Goal: Transaction & Acquisition: Purchase product/service

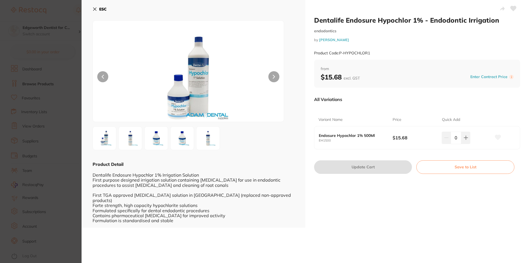
click at [38, 31] on section "Dentalife Endosure Hypochlor 1% - Endodontic Irrigation endodontics by Adam Den…" at bounding box center [264, 131] width 529 height 263
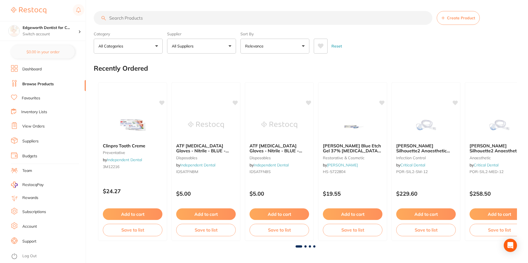
click at [38, 123] on link "View Orders" at bounding box center [33, 126] width 22 height 6
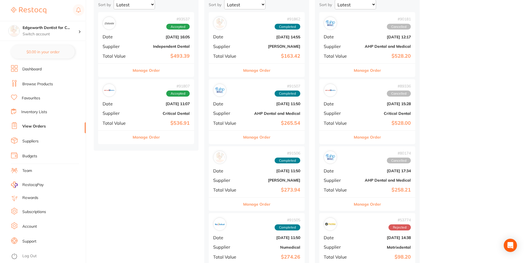
scroll to position [55, 0]
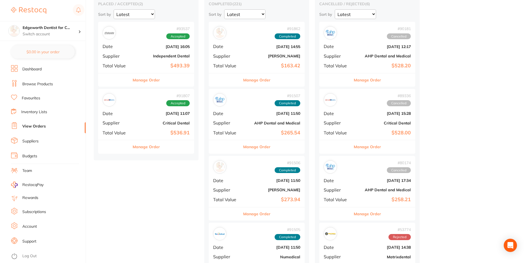
click at [153, 131] on b "$536.91" at bounding box center [161, 133] width 55 height 6
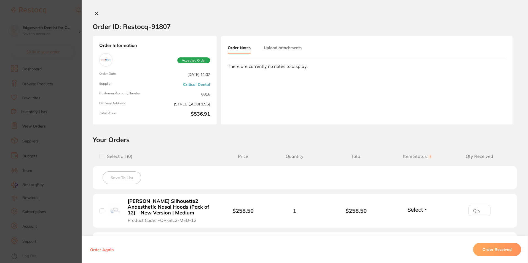
click at [96, 10] on div "Order ID: Restocq- 91807 Order Information Accepted Order Order Date Aug 29 202…" at bounding box center [305, 131] width 446 height 263
click at [95, 13] on icon at bounding box center [96, 13] width 3 height 3
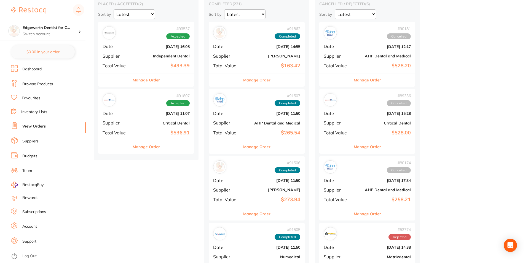
click at [44, 82] on link "Browse Products" at bounding box center [37, 84] width 31 height 6
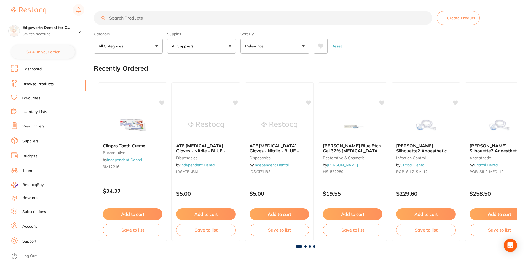
drag, startPoint x: 139, startPoint y: 20, endPoint x: 146, endPoint y: 20, distance: 7.2
click at [144, 20] on input "search" at bounding box center [263, 18] width 338 height 14
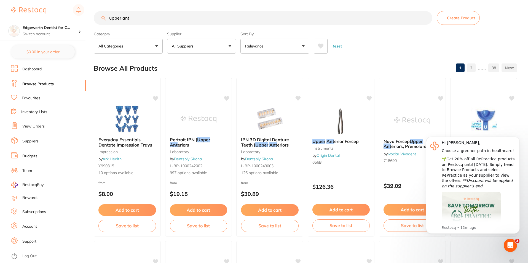
click at [184, 13] on input "upper ant" at bounding box center [263, 18] width 338 height 14
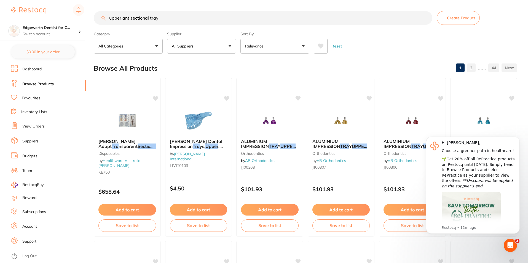
type input "upper ant sectional tray"
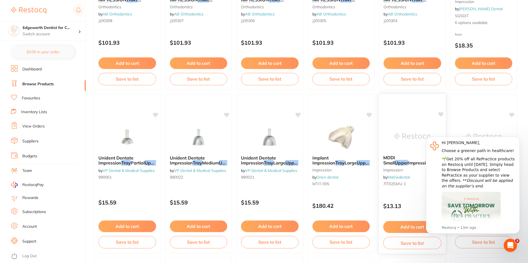
scroll to position [120, 0]
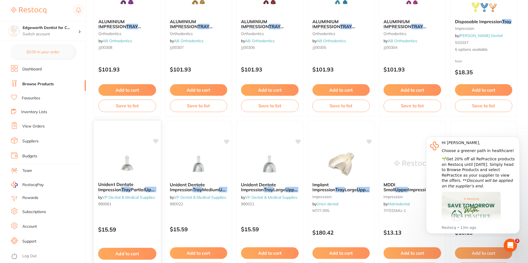
click at [118, 183] on span "Unident Dentate Impression" at bounding box center [115, 186] width 35 height 11
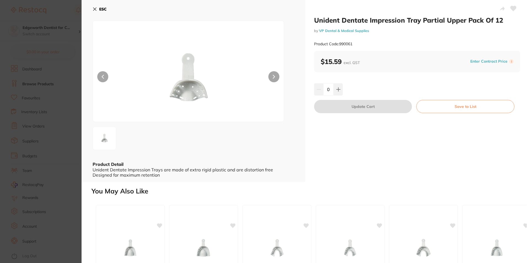
click at [93, 10] on icon at bounding box center [95, 9] width 4 height 4
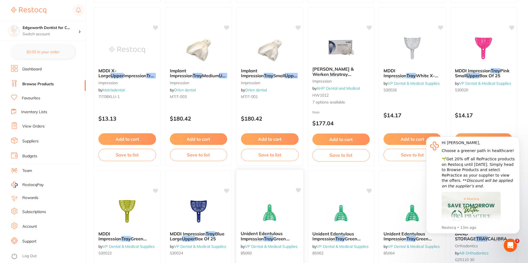
scroll to position [423, 0]
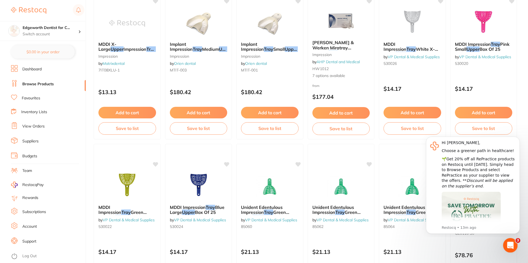
click at [503, 247] on div "Open Intercom Messenger" at bounding box center [509, 244] width 18 height 18
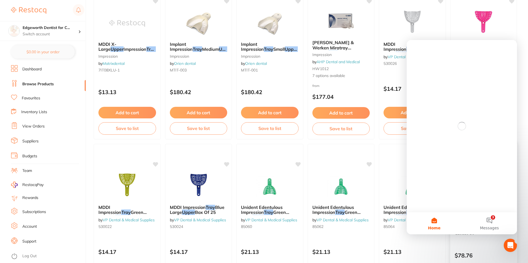
scroll to position [0, 0]
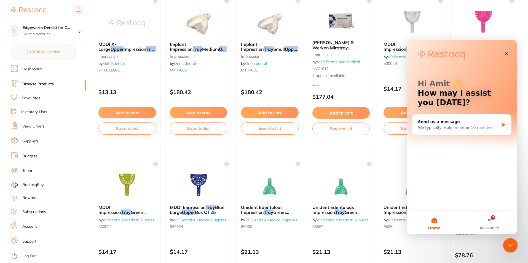
click at [505, 242] on div "Close Intercom Messenger" at bounding box center [508, 243] width 13 height 13
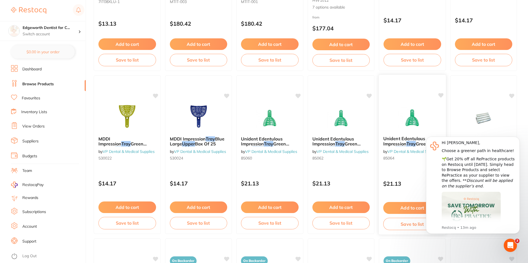
scroll to position [560, 0]
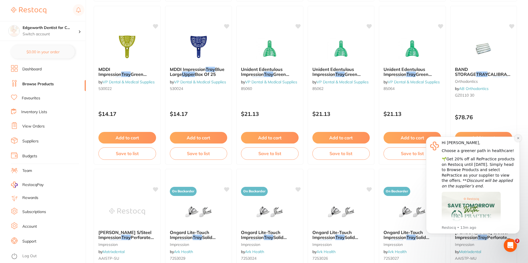
click at [518, 136] on button "Dismiss notification" at bounding box center [517, 137] width 7 height 7
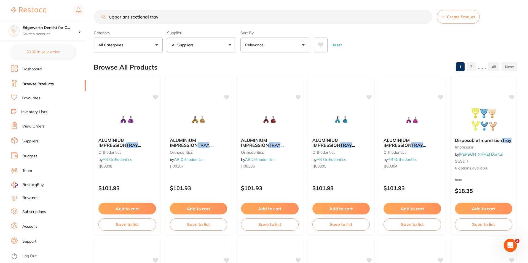
scroll to position [0, 0]
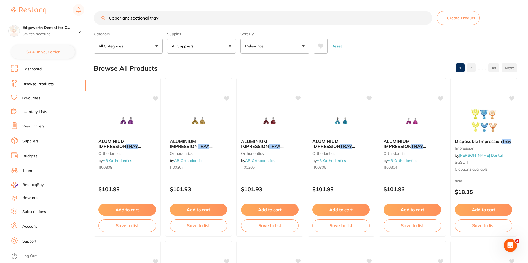
drag, startPoint x: 173, startPoint y: 18, endPoint x: 6, endPoint y: -5, distance: 168.0
click at [6, 0] on html "$0.00 Edgeworth Dentist for C... Switch account Edgeworth Dentist for Chickens …" at bounding box center [264, 131] width 528 height 263
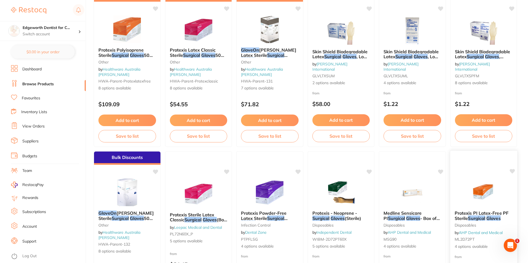
scroll to position [138, 0]
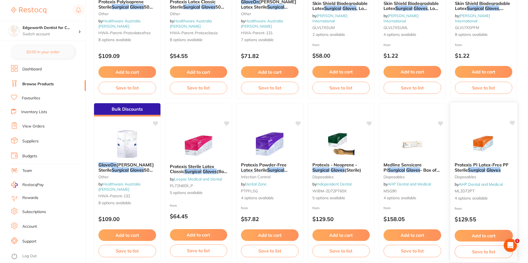
click at [473, 167] on em "Surgical" at bounding box center [475, 170] width 17 height 6
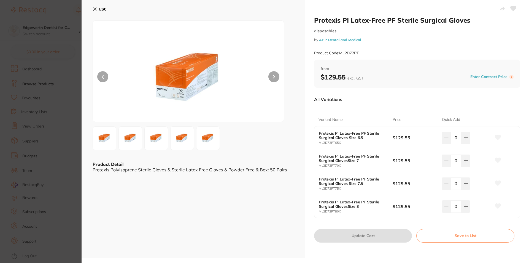
click at [98, 9] on button "ESC" at bounding box center [100, 8] width 14 height 9
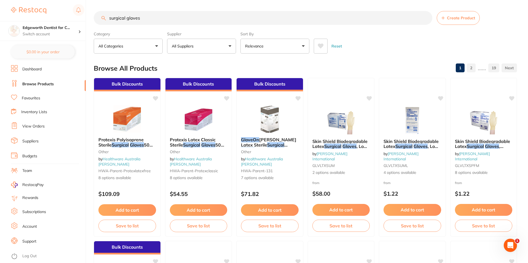
click at [216, 21] on input "surgical gloves" at bounding box center [263, 18] width 338 height 14
type input "surgical gloves latex free"
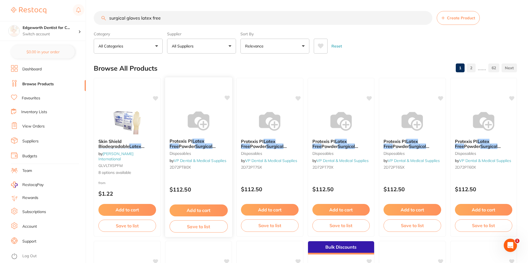
click at [183, 148] on em "Gloves" at bounding box center [176, 151] width 14 height 6
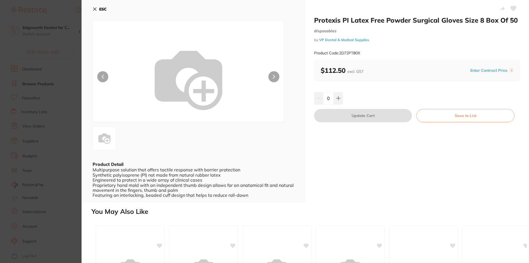
click at [97, 9] on icon at bounding box center [95, 9] width 4 height 4
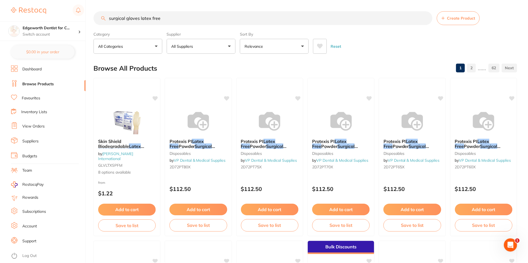
scroll to position [0, 0]
click at [269, 148] on span "Size 7.5 Box Of 50" at bounding box center [274, 151] width 39 height 6
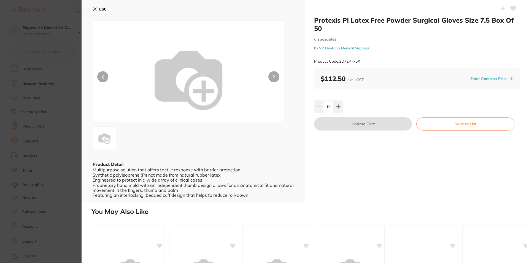
click at [95, 10] on icon at bounding box center [94, 9] width 3 height 3
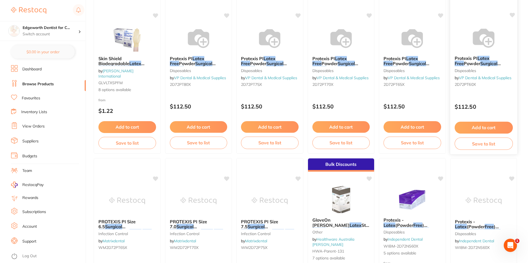
scroll to position [83, 0]
click at [480, 58] on em "Latex" at bounding box center [483, 58] width 12 height 6
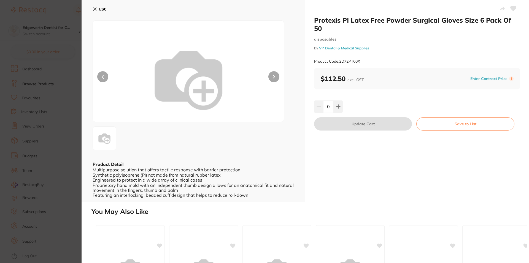
drag, startPoint x: 91, startPoint y: 9, endPoint x: 94, endPoint y: 8, distance: 3.6
click at [91, 9] on div "ESC Product Detail Multipurpose solution that offers tactile response with barr…" at bounding box center [194, 101] width 224 height 202
click at [94, 8] on icon at bounding box center [95, 9] width 4 height 4
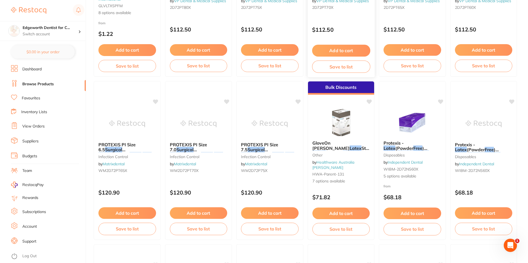
scroll to position [166, 0]
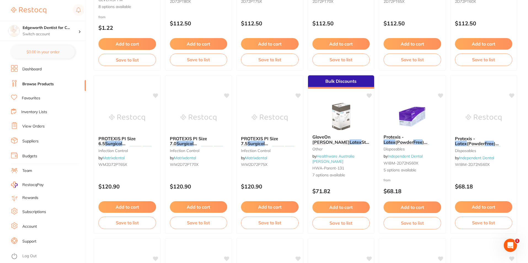
click at [413, 144] on em "Surgical" at bounding box center [404, 147] width 17 height 6
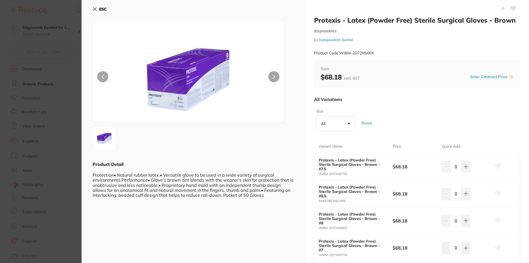
click at [94, 9] on icon at bounding box center [95, 9] width 4 height 4
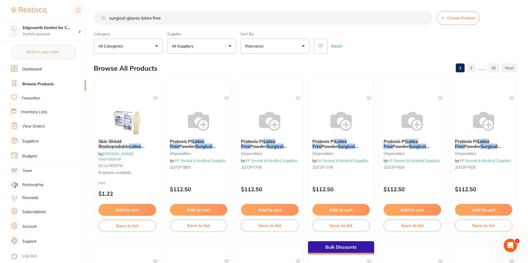
click at [205, 50] on button "All Suppliers" at bounding box center [201, 46] width 69 height 15
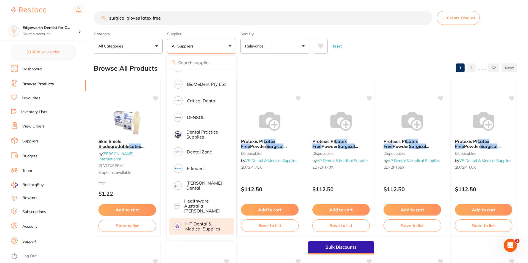
scroll to position [193, 0]
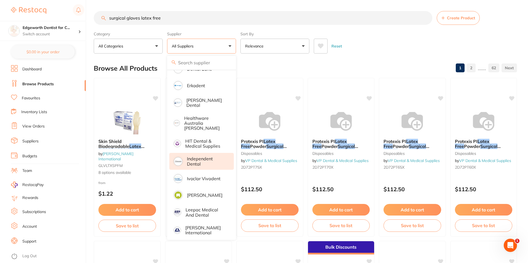
click at [206, 156] on p "Independent Dental" at bounding box center [206, 161] width 39 height 10
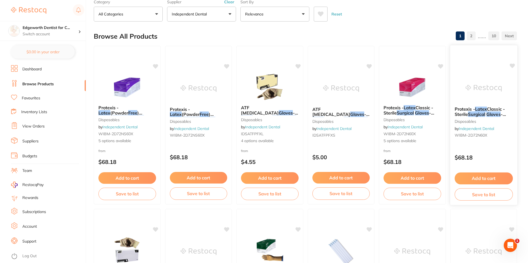
scroll to position [0, 0]
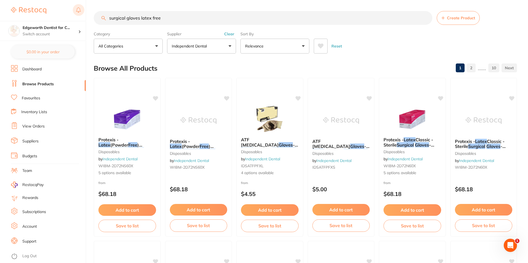
drag, startPoint x: 141, startPoint y: 14, endPoint x: 74, endPoint y: 11, distance: 66.5
click at [74, 11] on div "$0.00 Edgeworth Dentist for C... Switch account Edgeworth Dentist for Chickens …" at bounding box center [264, 131] width 528 height 263
type input "neoprene"
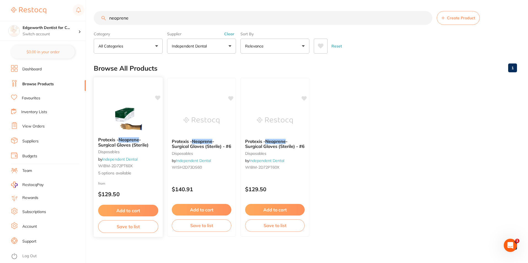
click at [127, 140] on em "Neoprene" at bounding box center [128, 140] width 21 height 6
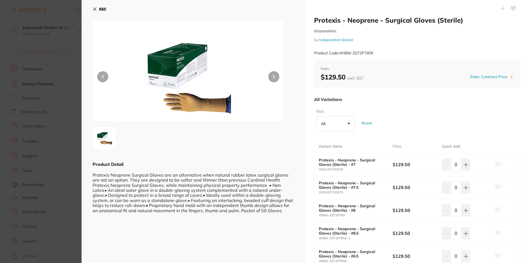
click at [95, 11] on icon at bounding box center [95, 9] width 4 height 4
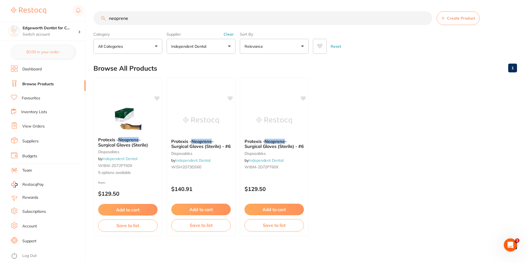
scroll to position [2, 0]
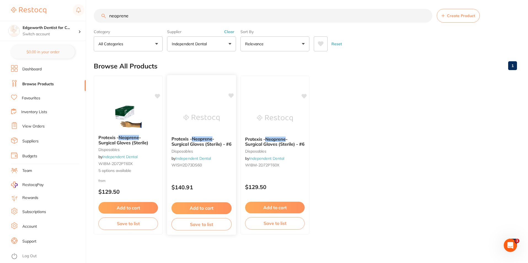
click at [209, 147] on div "Protexis - Neoprene - Surgical Gloves (Sterile) - #6 disposables by Independent…" at bounding box center [201, 153] width 69 height 42
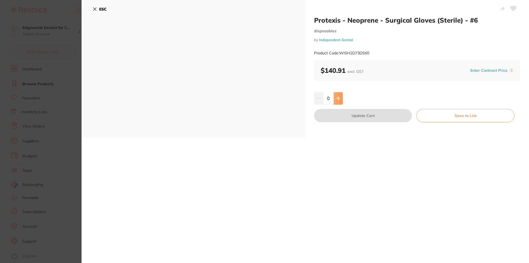
click at [339, 98] on icon at bounding box center [338, 98] width 4 height 4
type input "1"
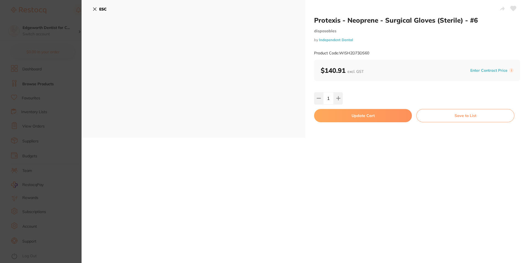
click at [94, 9] on icon at bounding box center [94, 9] width 3 height 3
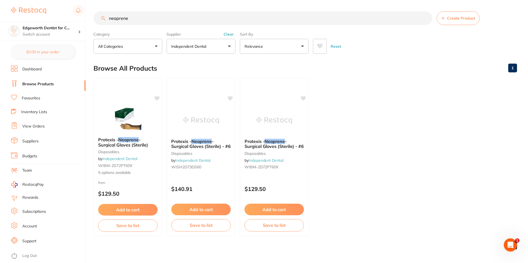
scroll to position [2, 0]
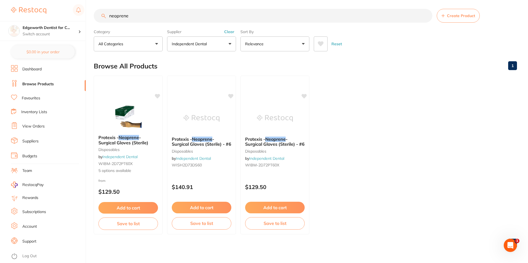
drag, startPoint x: 225, startPoint y: 13, endPoint x: 68, endPoint y: 13, distance: 156.5
click at [65, 13] on div "$0.00 Edgeworth Dentist for C... Switch account Edgeworth Dentist for Chickens …" at bounding box center [264, 129] width 528 height 263
type input "molar bands"
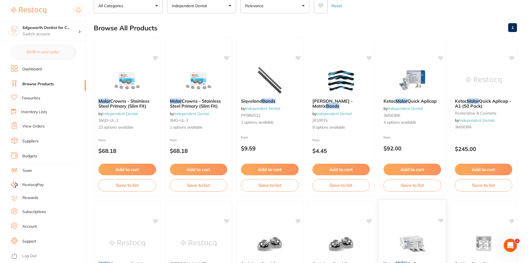
scroll to position [0, 0]
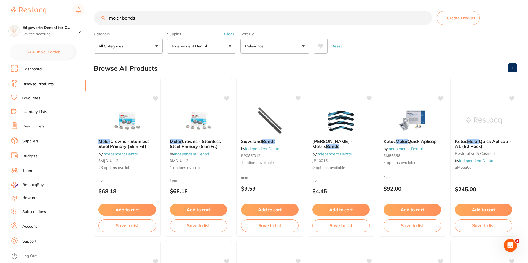
click at [202, 44] on p "Independent Dental" at bounding box center [190, 46] width 37 height 6
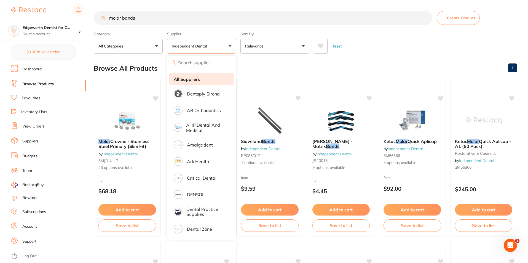
click at [190, 77] on strong "All Suppliers" at bounding box center [187, 79] width 26 height 5
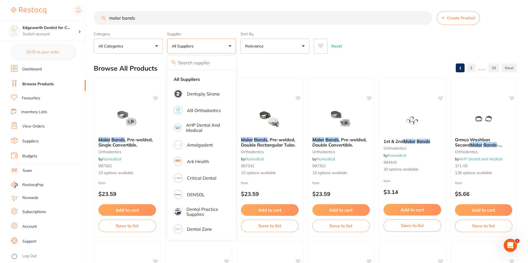
click at [371, 51] on div "Reset" at bounding box center [412, 43] width 199 height 19
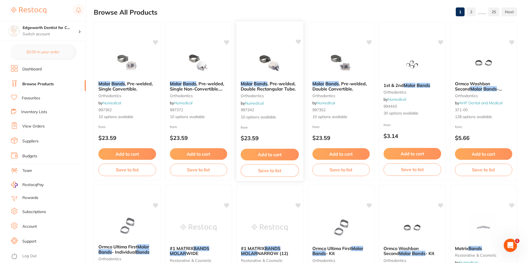
scroll to position [28, 0]
